Goal: Task Accomplishment & Management: Manage account settings

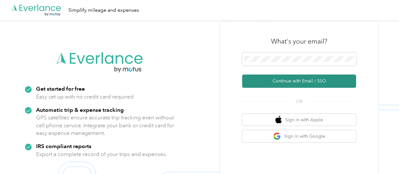
click at [296, 81] on button "Continue with Email / SSO" at bounding box center [299, 81] width 114 height 13
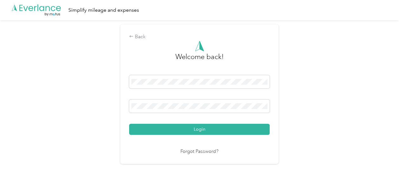
drag, startPoint x: 164, startPoint y: 95, endPoint x: 137, endPoint y: 97, distance: 26.7
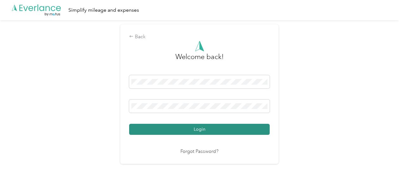
click at [251, 130] on button "Login" at bounding box center [199, 129] width 140 height 11
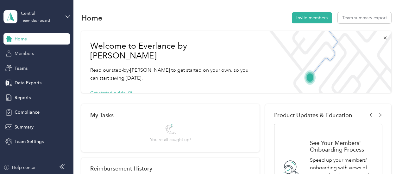
click at [30, 53] on span "Members" at bounding box center [24, 53] width 19 height 7
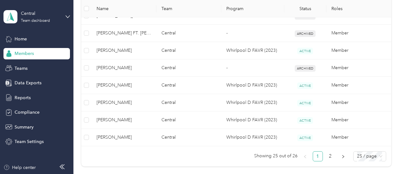
scroll to position [471, 0]
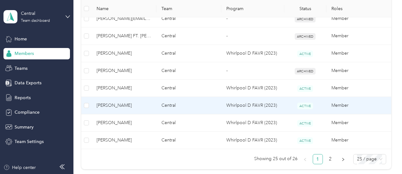
click at [118, 104] on span "[PERSON_NAME]" at bounding box center [123, 105] width 55 height 7
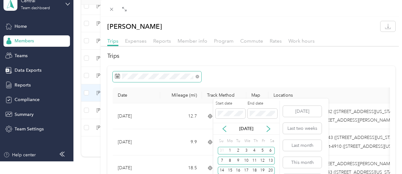
scroll to position [24, 0]
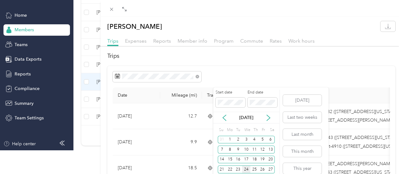
click at [246, 168] on div "24" at bounding box center [246, 170] width 8 height 8
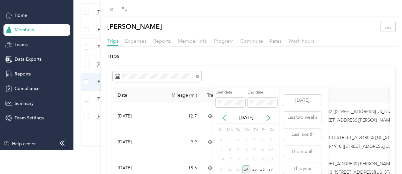
click at [247, 168] on div "24" at bounding box center [246, 170] width 8 height 8
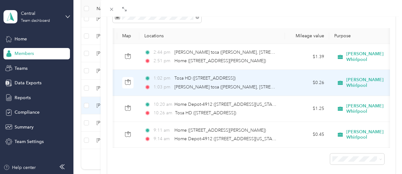
scroll to position [91, 0]
